Goal: Transaction & Acquisition: Download file/media

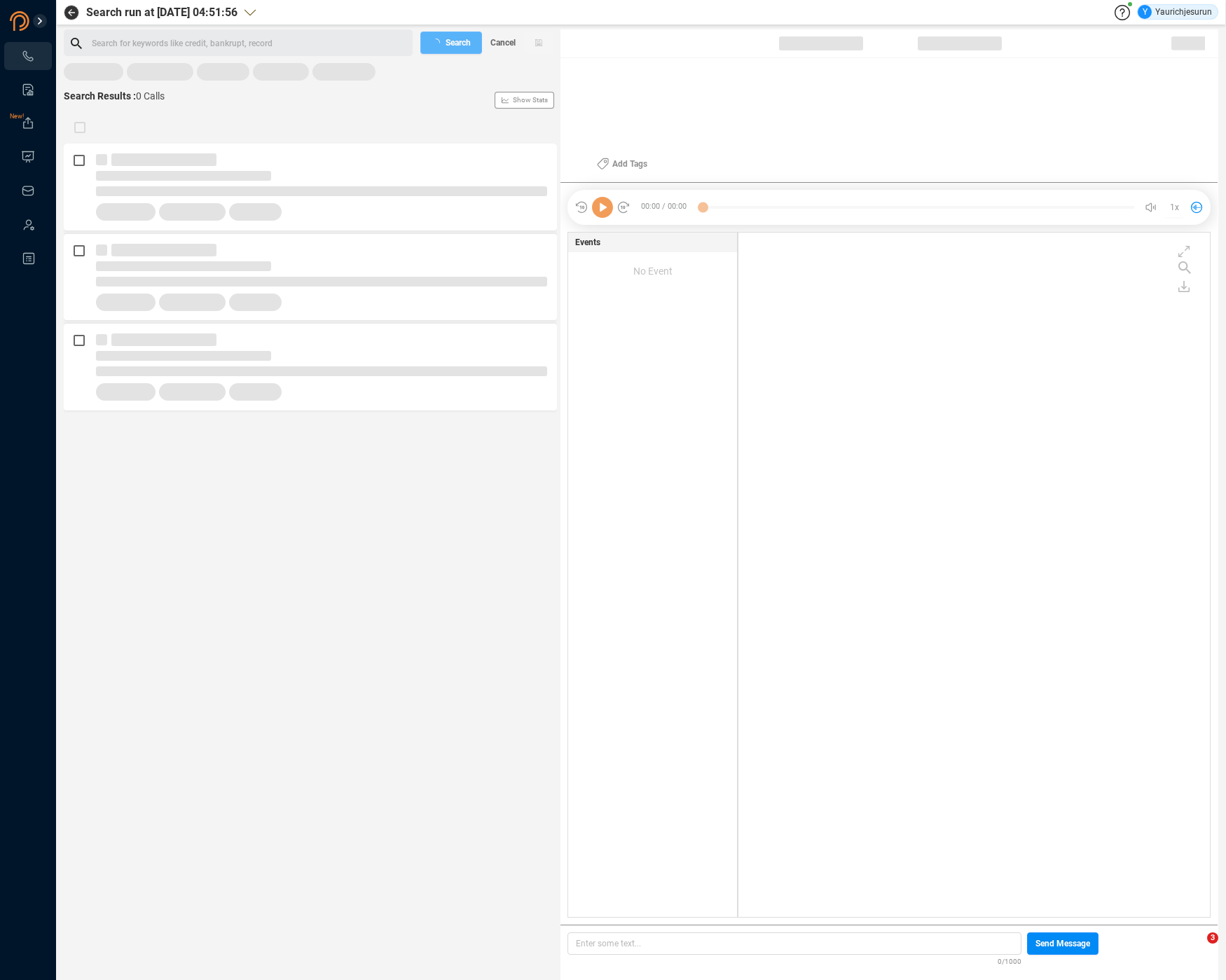
scroll to position [682, 465]
click at [93, 73] on rect at bounding box center [310, 72] width 493 height 19
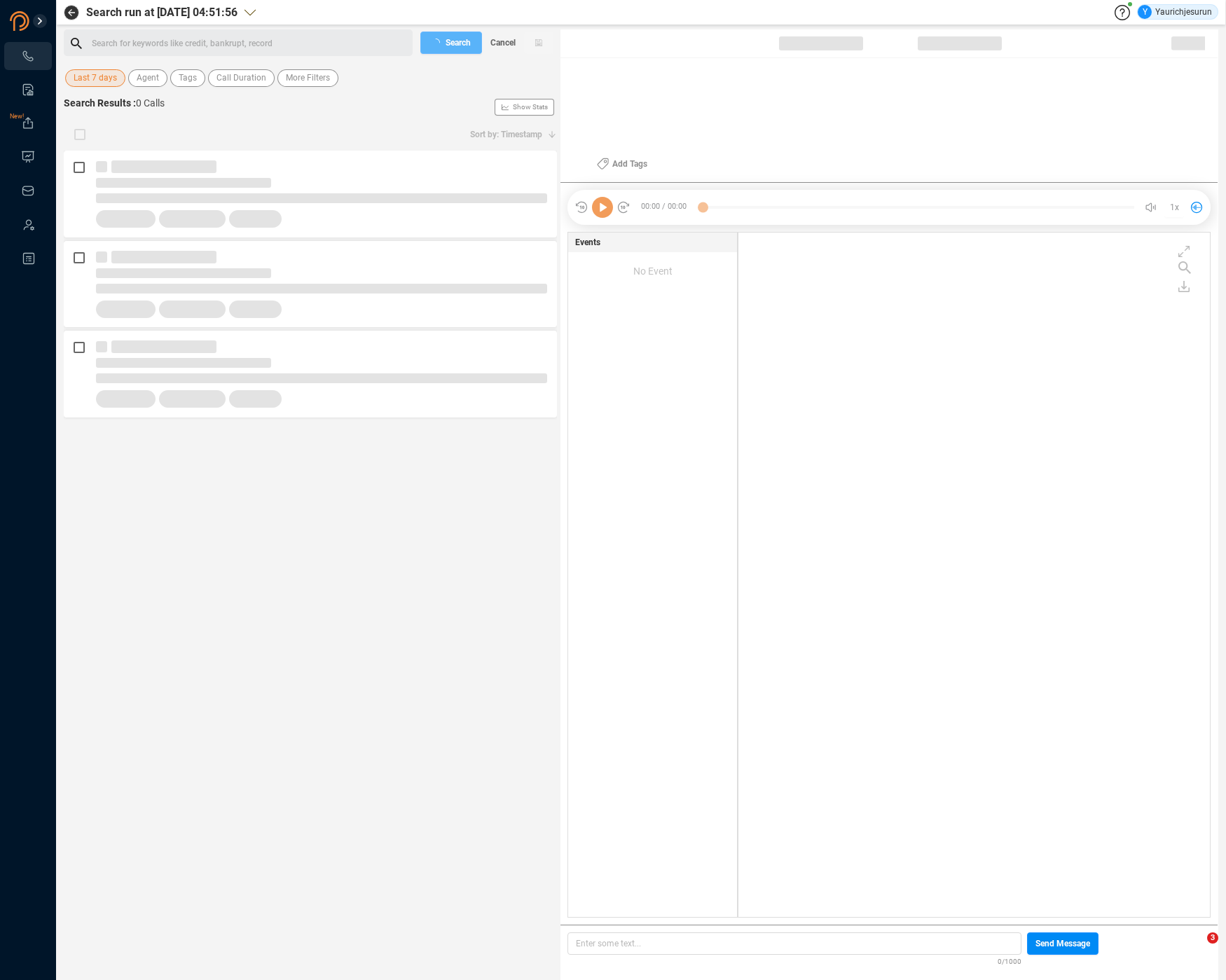
click at [93, 73] on span "Last 7 days" at bounding box center [95, 78] width 44 height 17
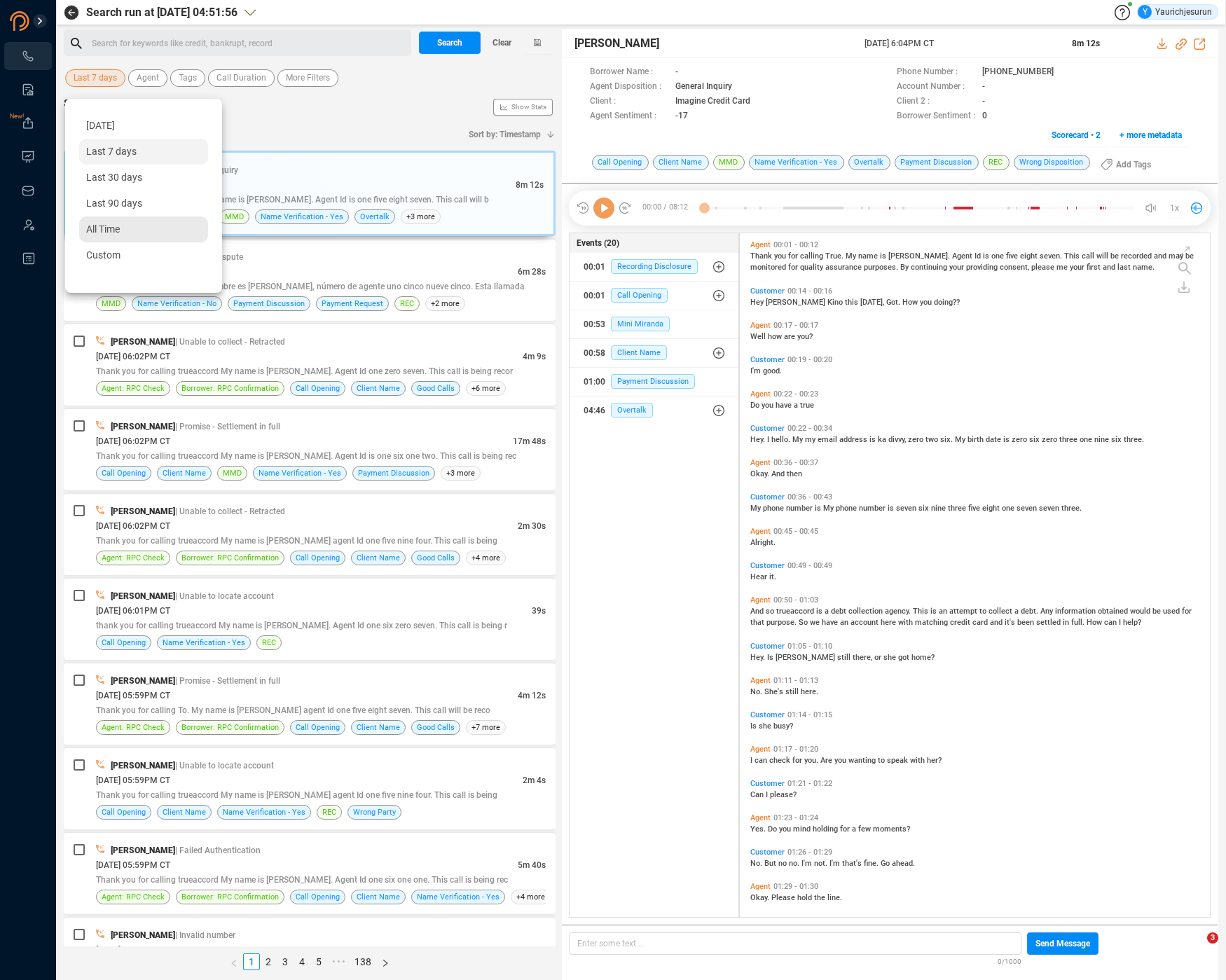
scroll to position [681, 463]
drag, startPoint x: 97, startPoint y: 128, endPoint x: 89, endPoint y: 255, distance: 127.3
click at [89, 255] on div "[DATE] Last 7 days Last 30 days Last 90 days All Time Custom" at bounding box center [144, 191] width 129 height 156
click at [89, 255] on span "Custom" at bounding box center [104, 255] width 34 height 11
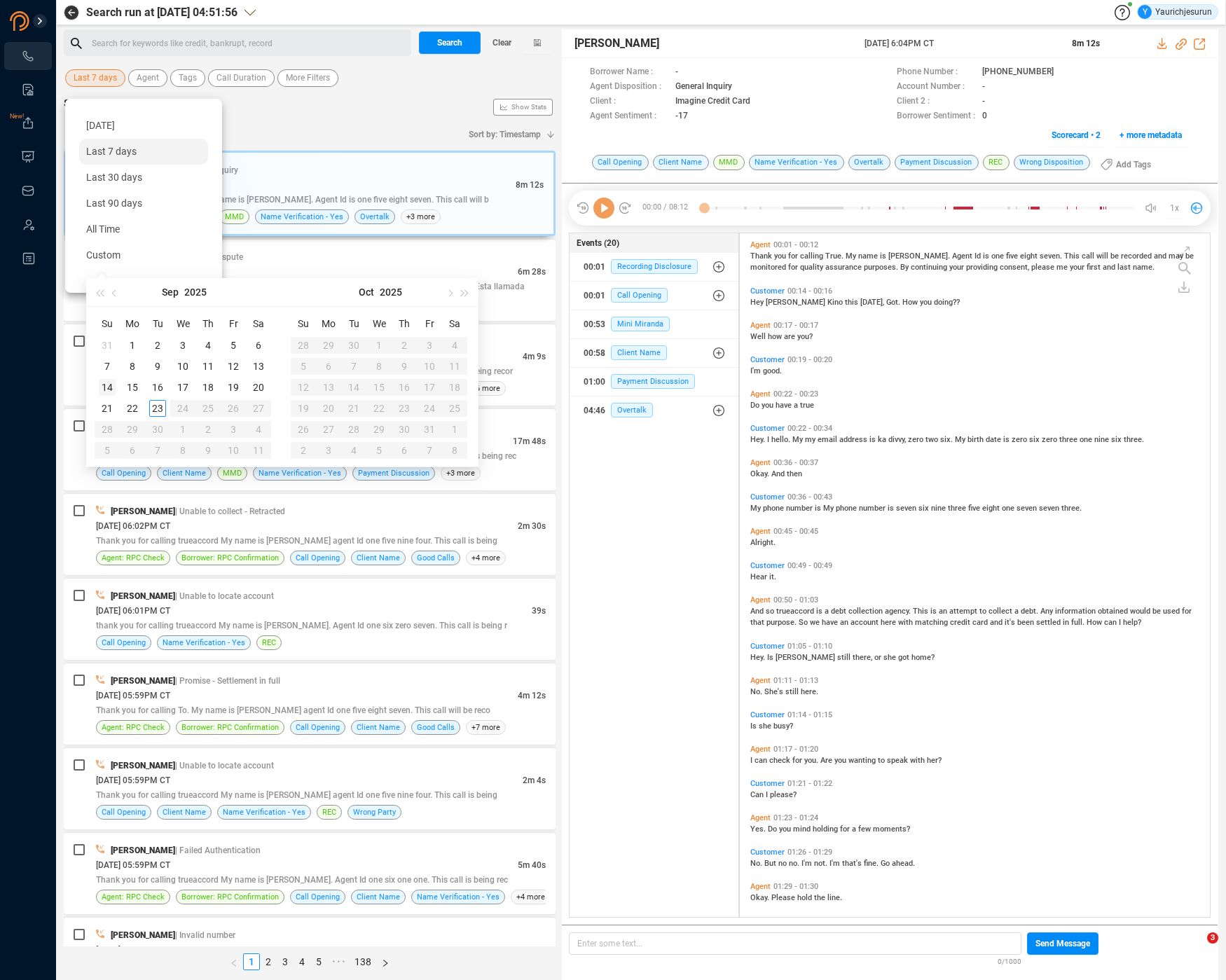
type input "[DATE]"
click at [110, 389] on div "14" at bounding box center [107, 388] width 17 height 17
type input "[DATE]"
click at [258, 383] on div "20" at bounding box center [259, 388] width 17 height 17
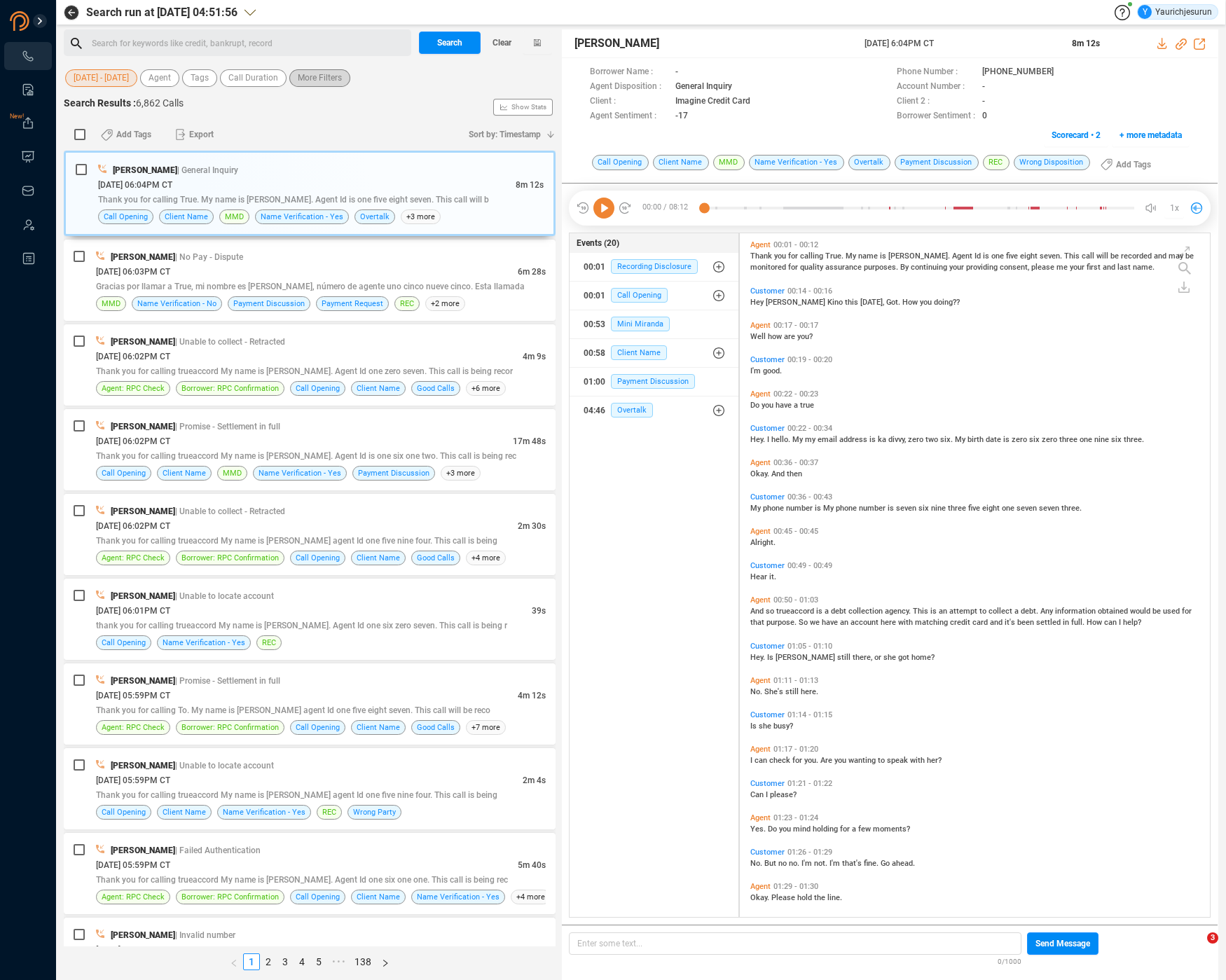
click at [302, 82] on span "More Filters" at bounding box center [319, 78] width 44 height 17
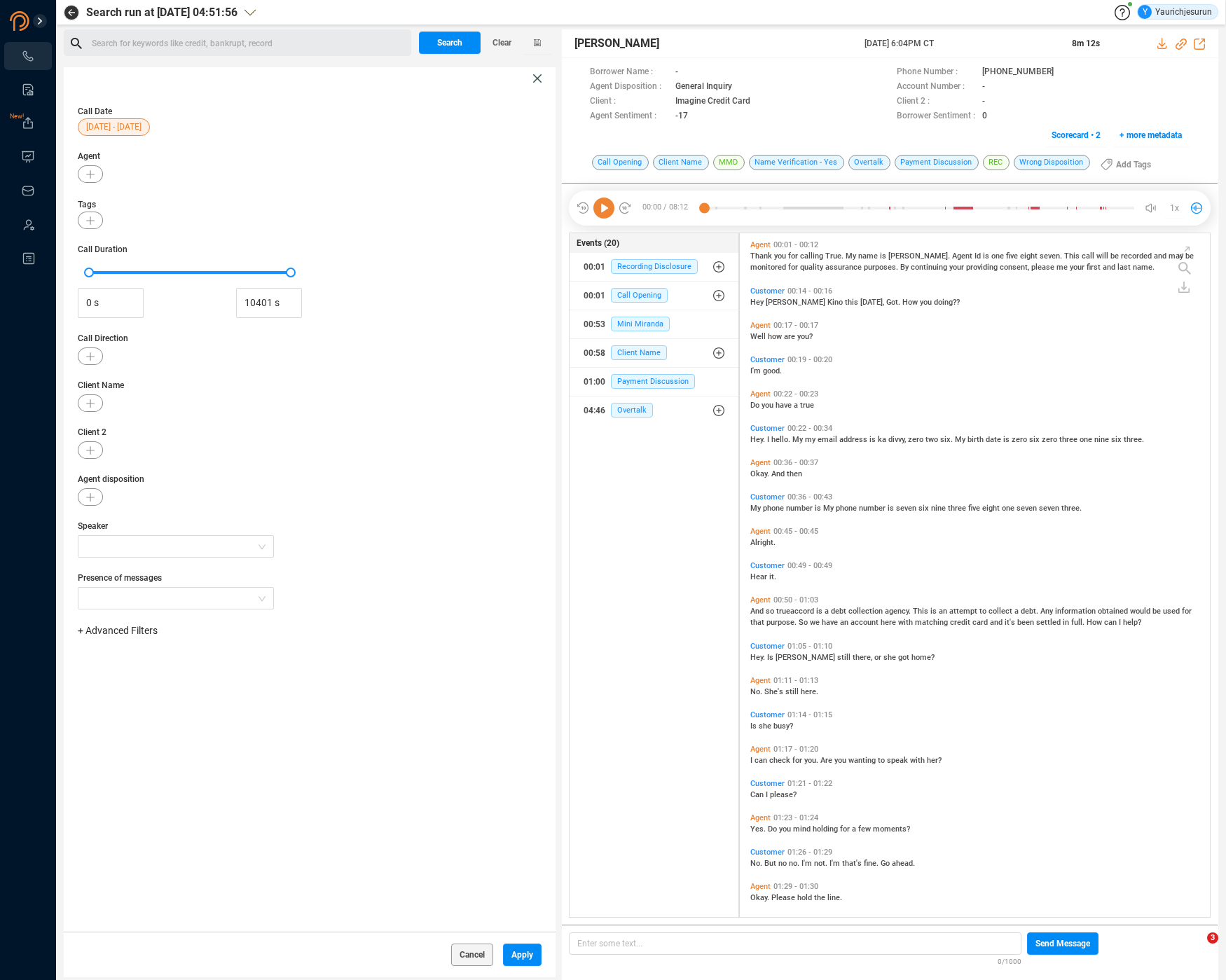
click at [129, 631] on span "+ Advanced Filters" at bounding box center [118, 630] width 80 height 11
click at [148, 747] on span "Phone Number" at bounding box center [125, 748] width 66 height 11
click at [258, 663] on div "Enter a comma separated list ﻿" at bounding box center [218, 675] width 266 height 30
click at [524, 955] on span "Apply" at bounding box center [522, 955] width 22 height 23
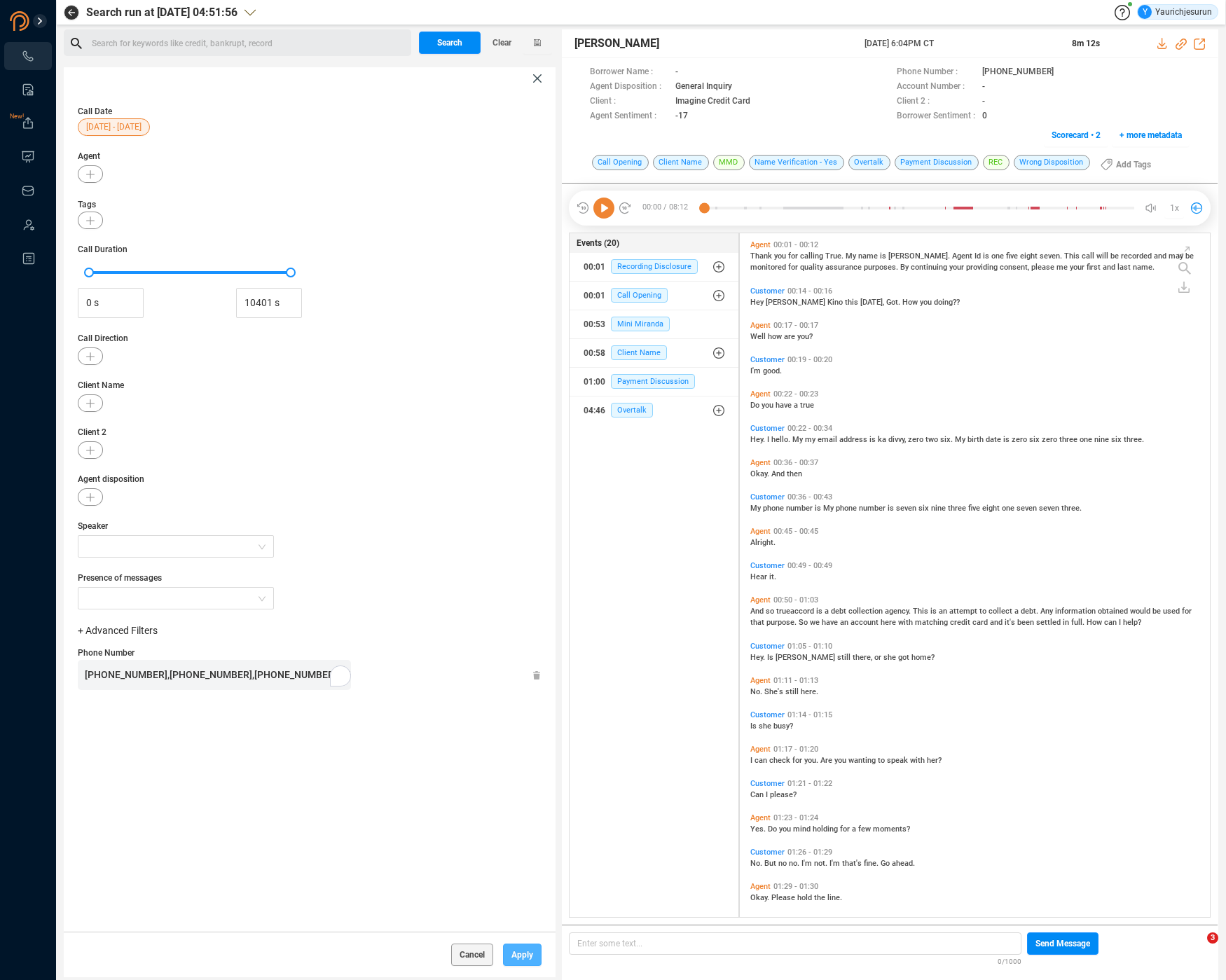
scroll to position [0, 0]
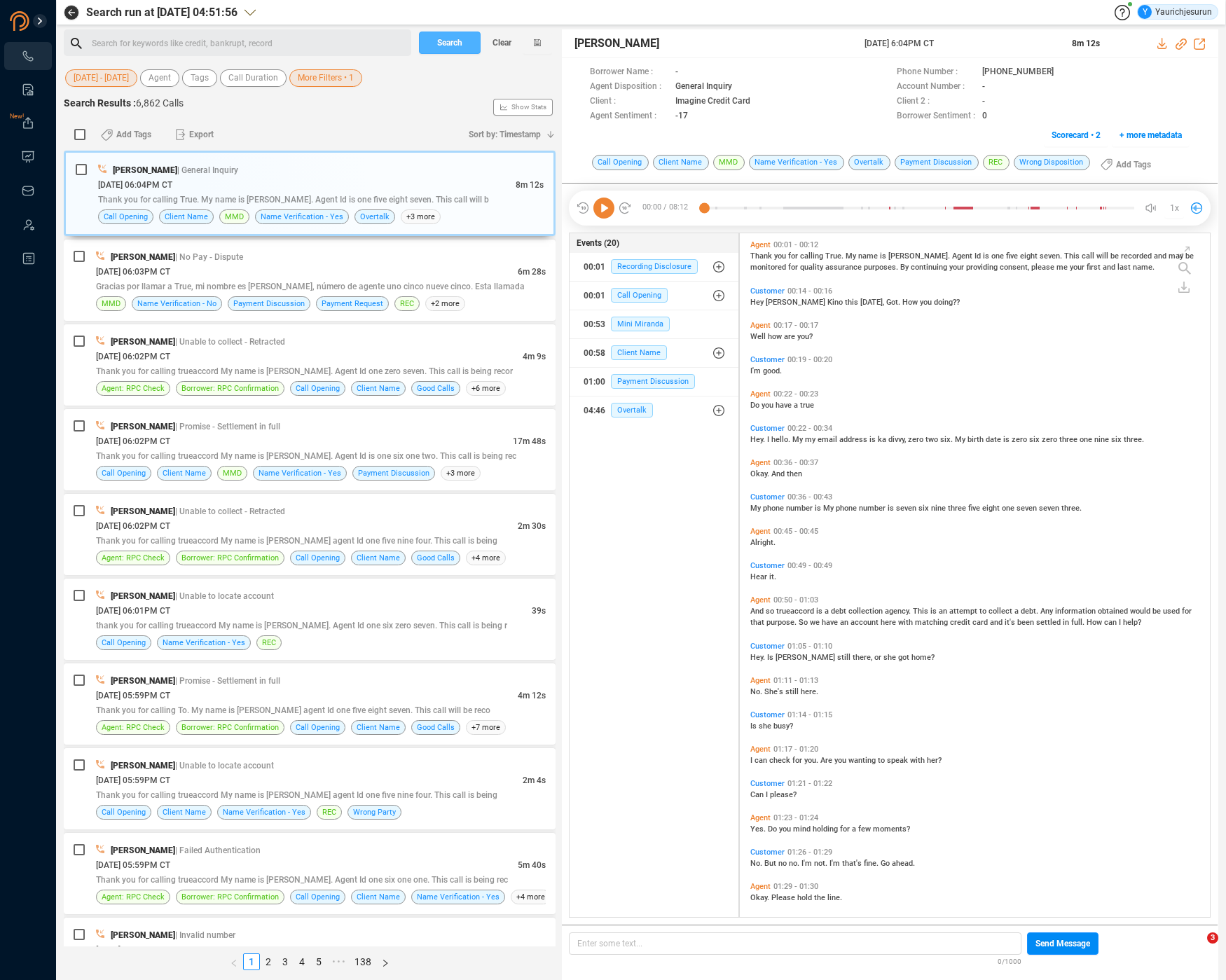
click at [462, 44] on span "Search" at bounding box center [450, 43] width 26 height 23
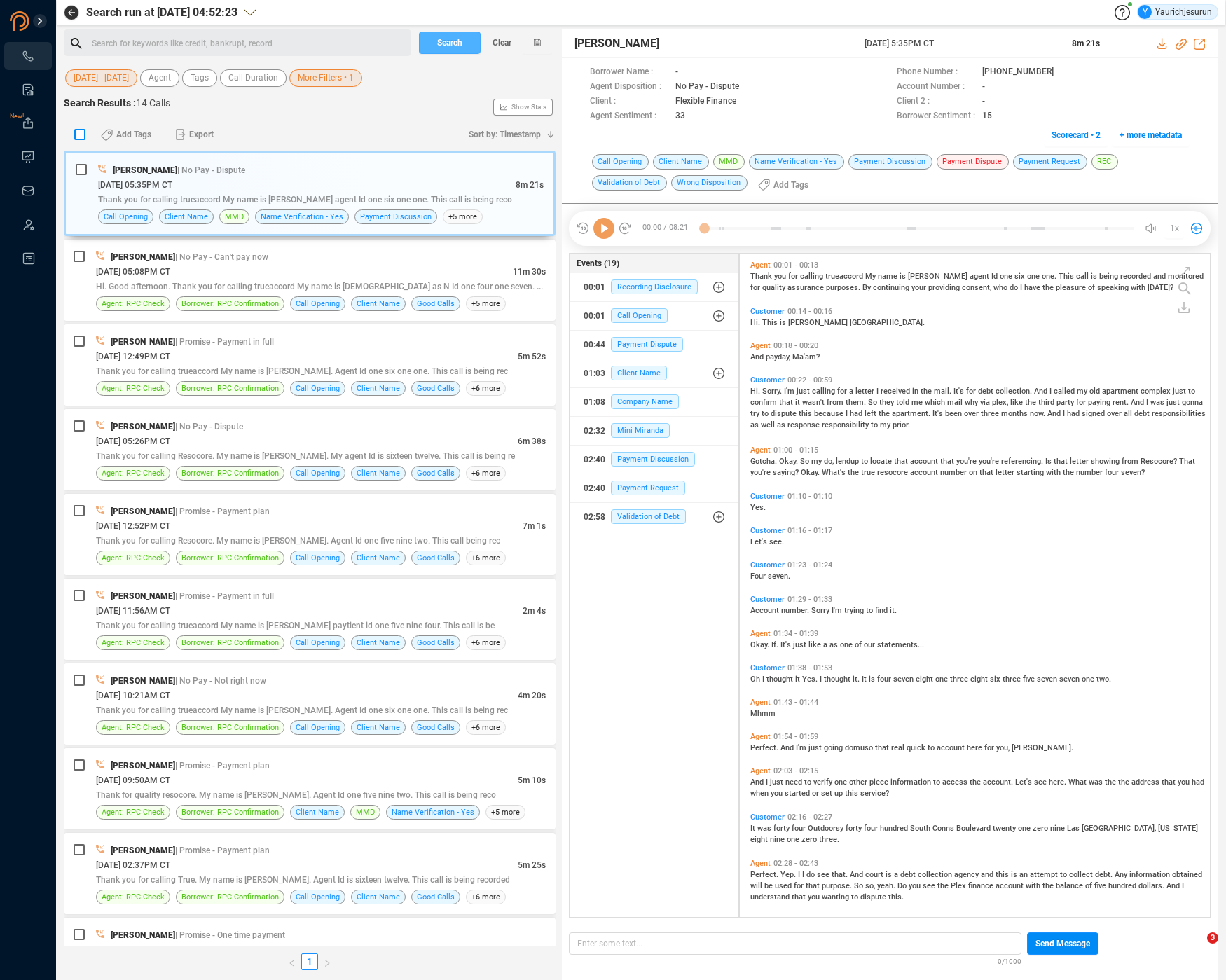
scroll to position [661, 463]
click at [83, 131] on input "checkbox" at bounding box center [80, 135] width 11 height 11
checkbox input "true"
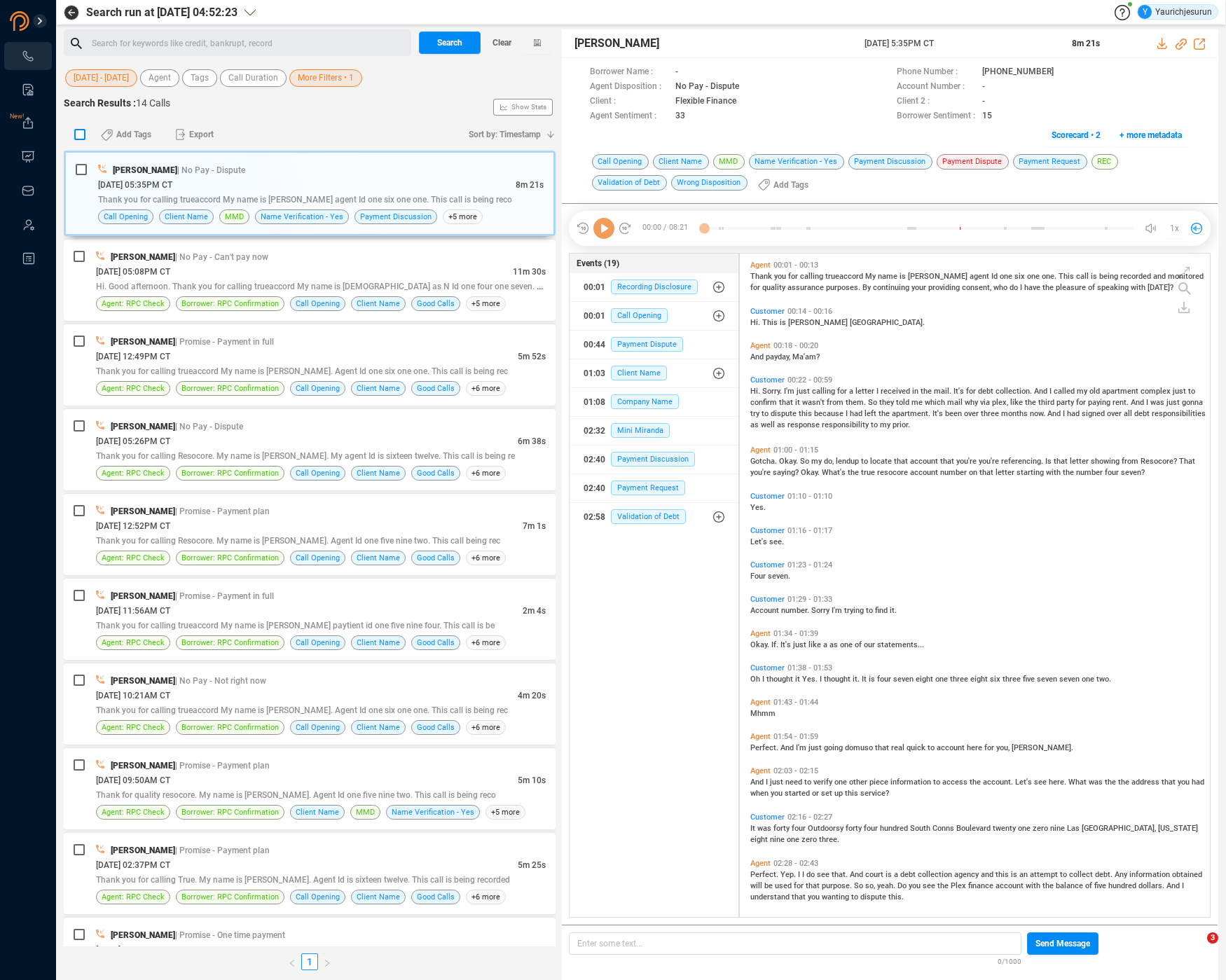
checkbox input "true"
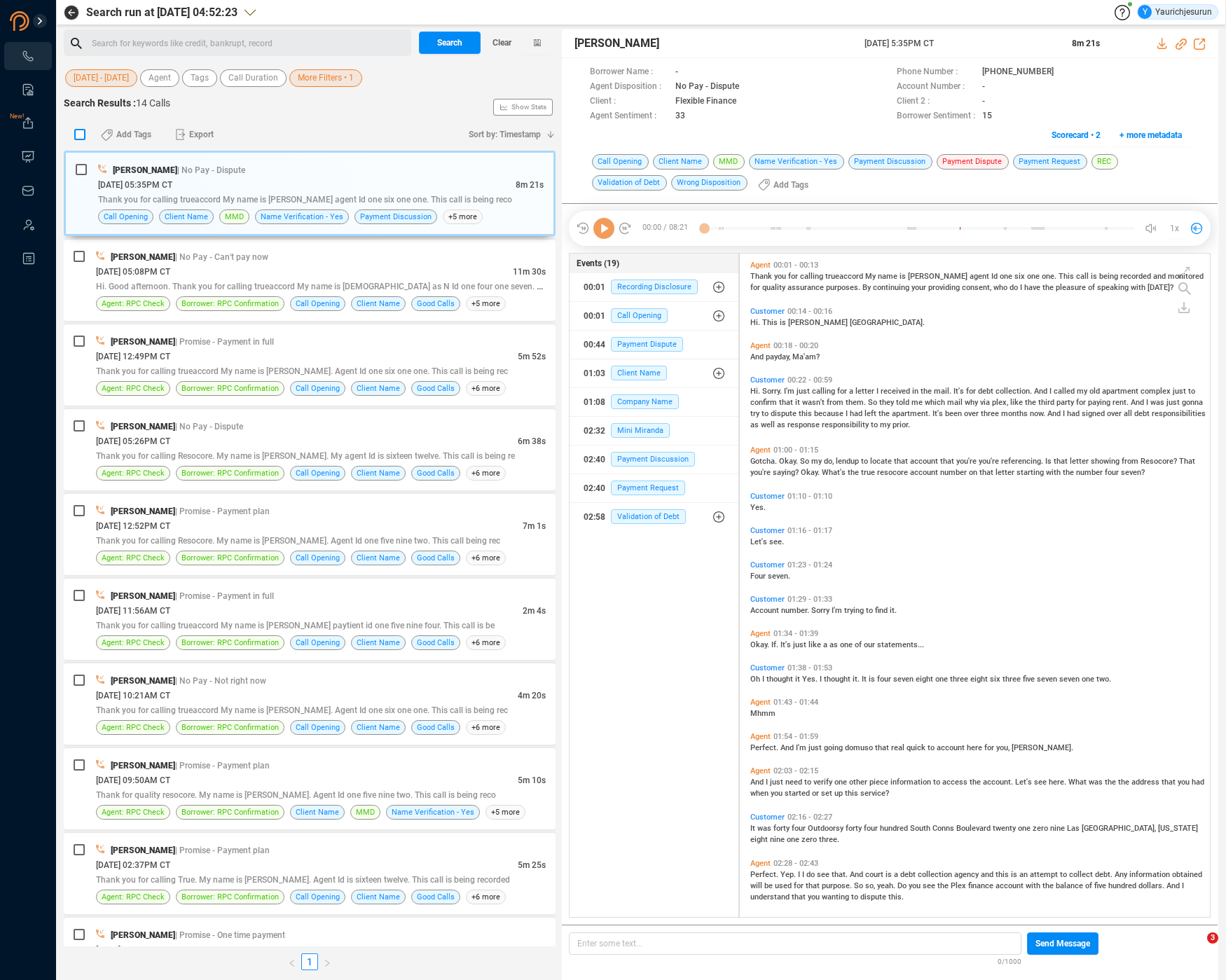
checkbox input "true"
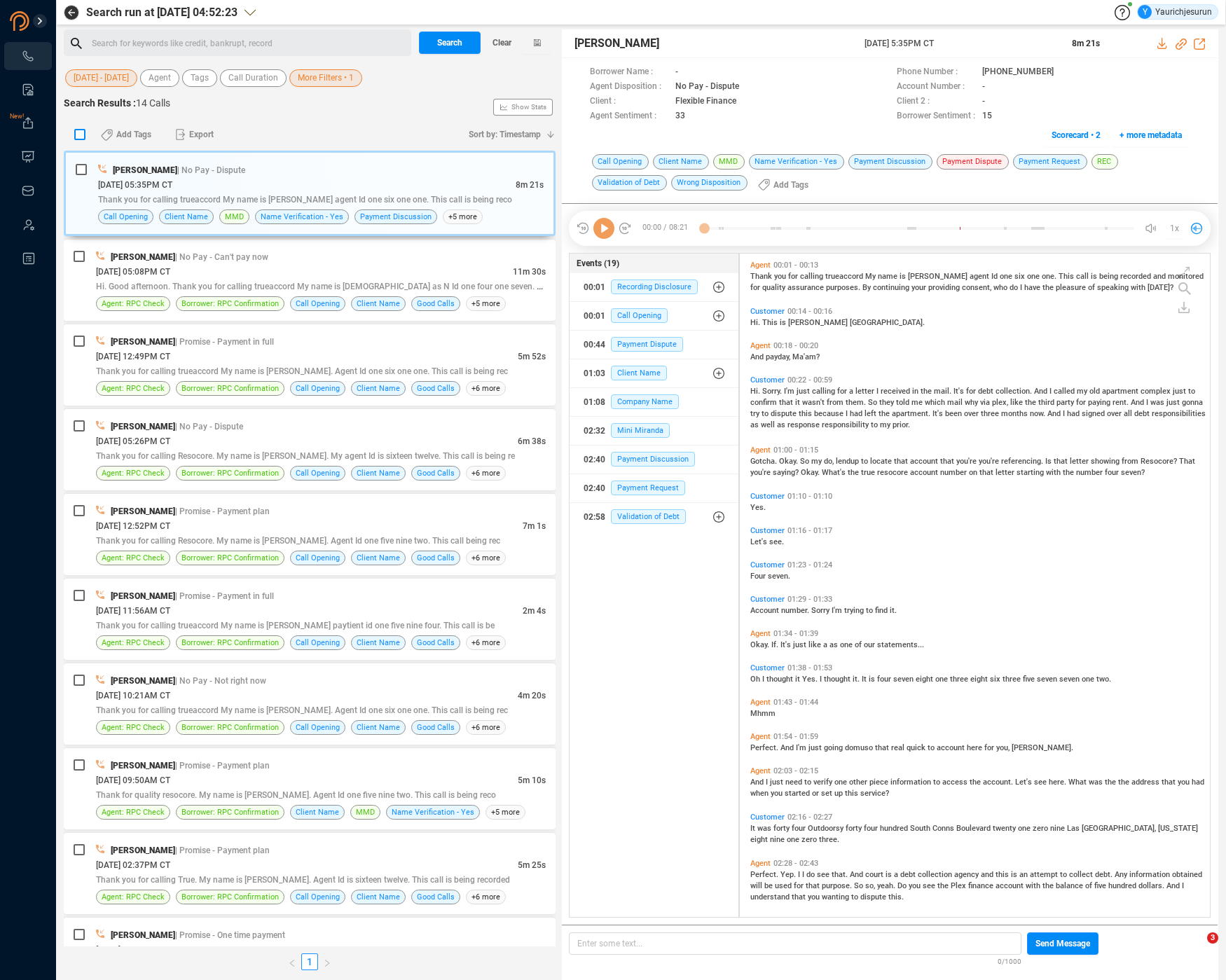
checkbox input "true"
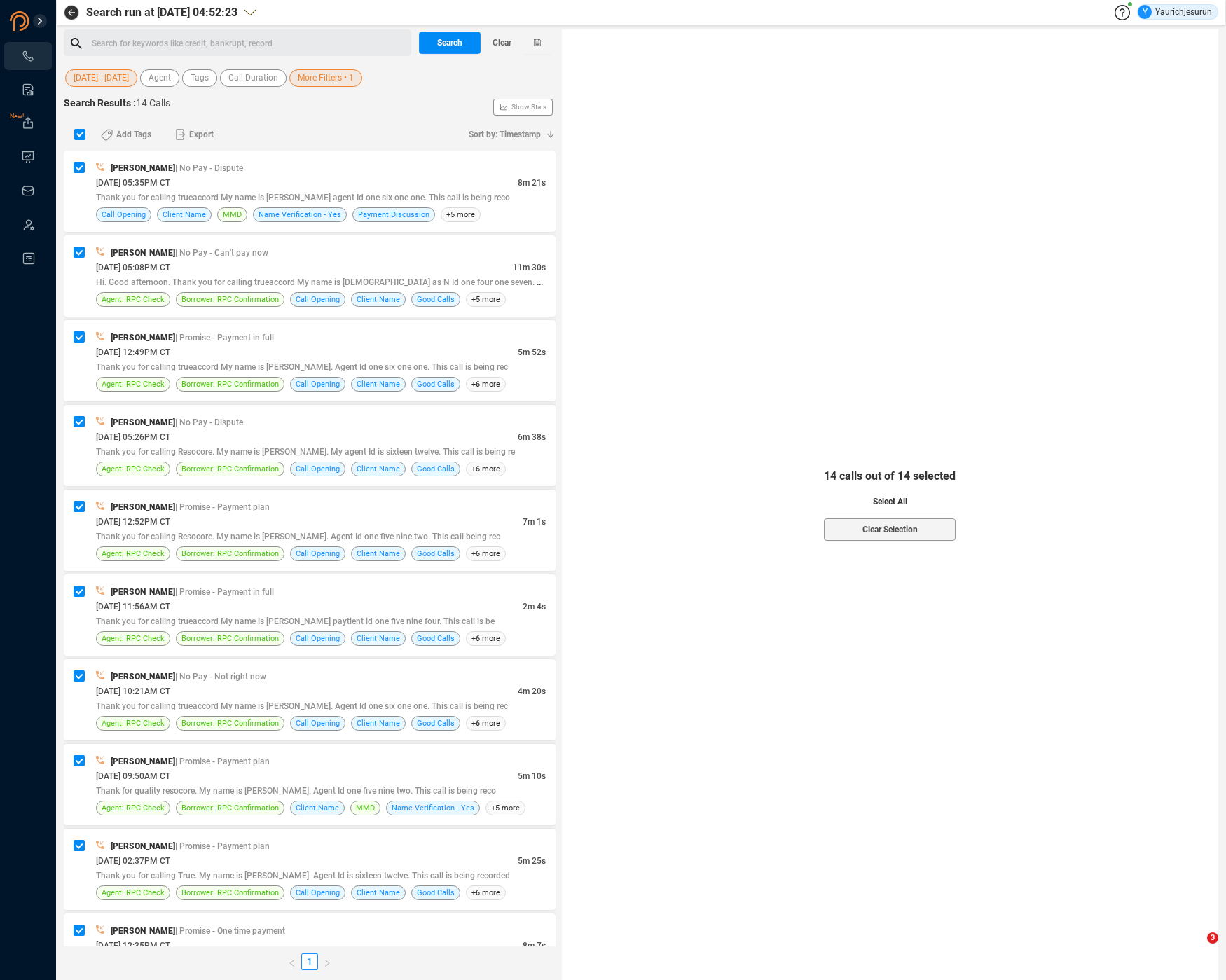
click at [856, 502] on button "Select All" at bounding box center [890, 502] width 132 height 23
click at [201, 126] on span "Export" at bounding box center [201, 135] width 25 height 23
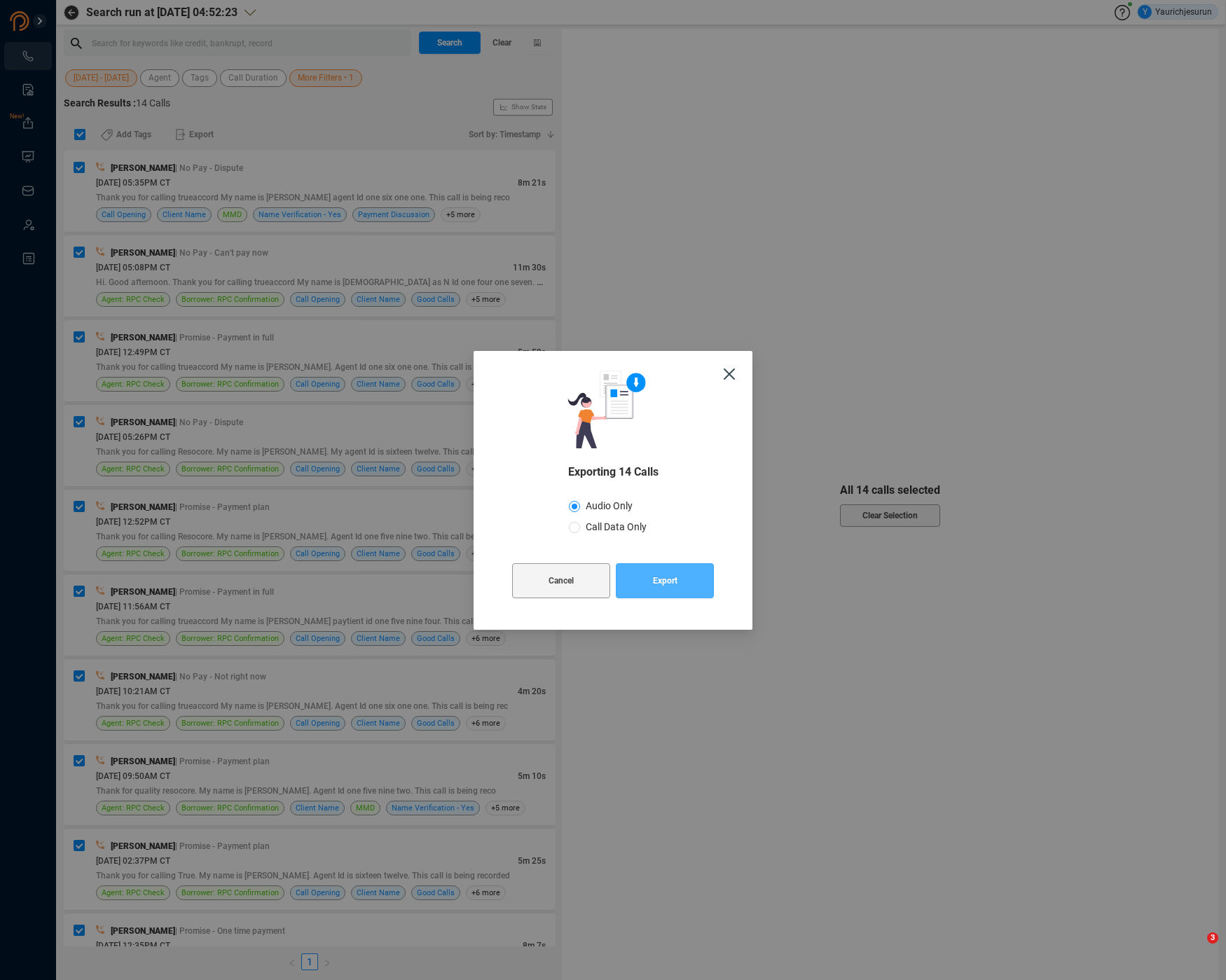
click at [644, 583] on button "Export" at bounding box center [664, 581] width 98 height 35
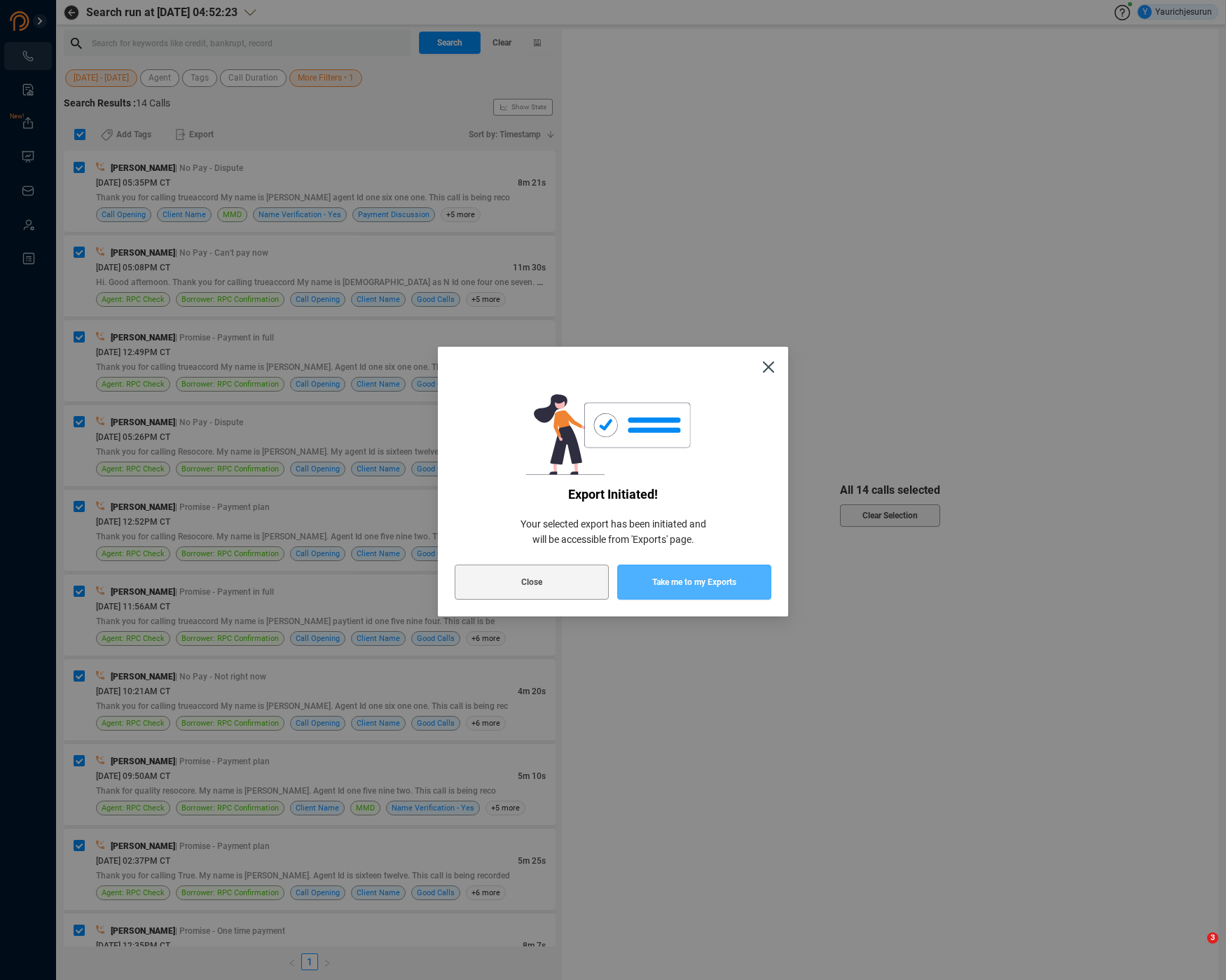
click at [644, 583] on button "Take me to my Exports" at bounding box center [694, 582] width 154 height 35
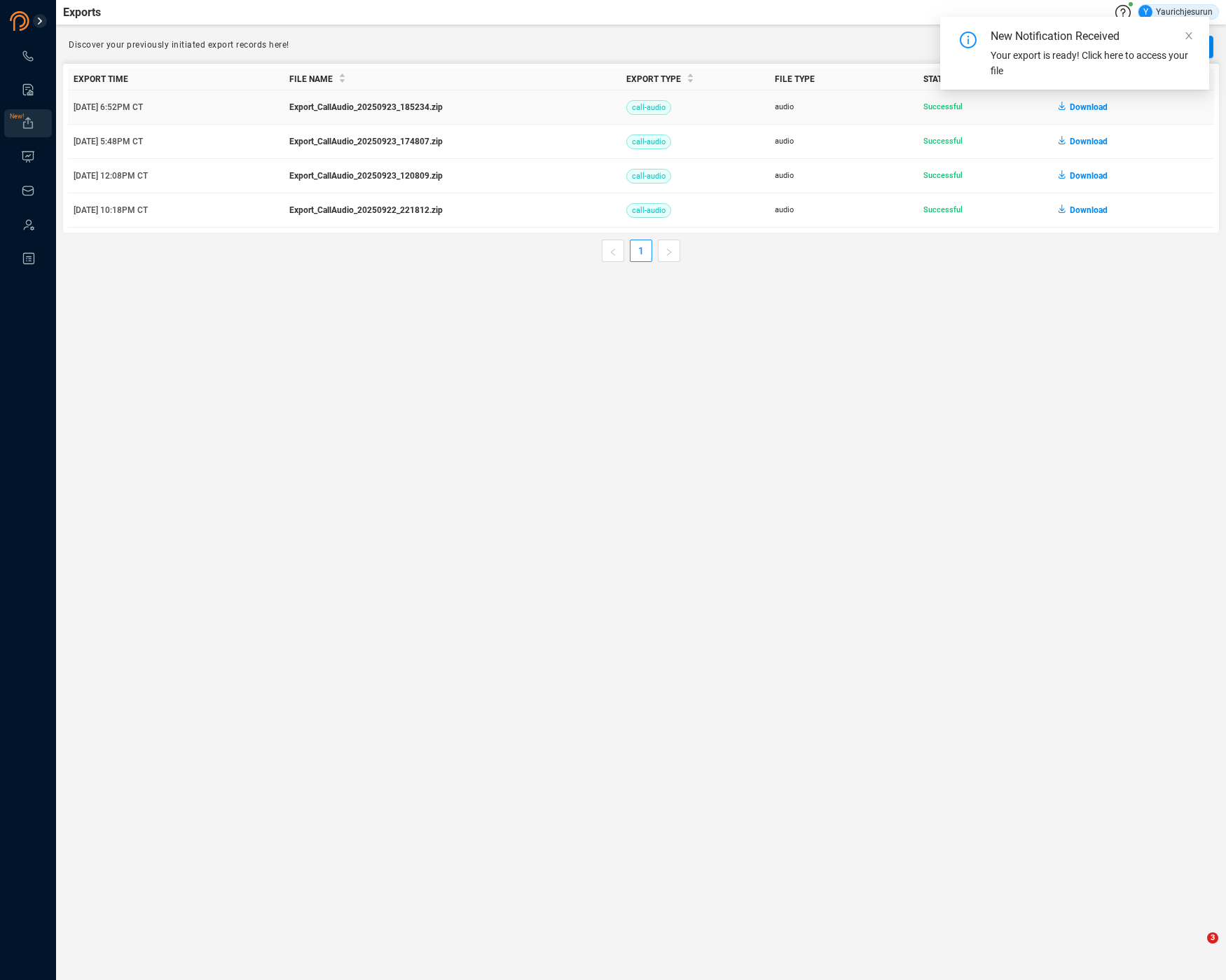
click at [1088, 106] on span "Download" at bounding box center [1088, 107] width 38 height 23
